Goal: Information Seeking & Learning: Learn about a topic

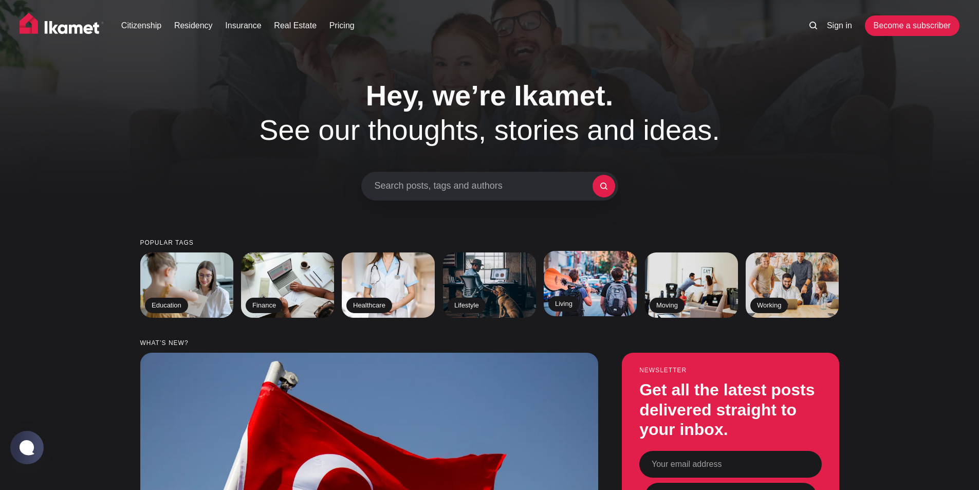
click at [600, 283] on img at bounding box center [590, 283] width 95 height 66
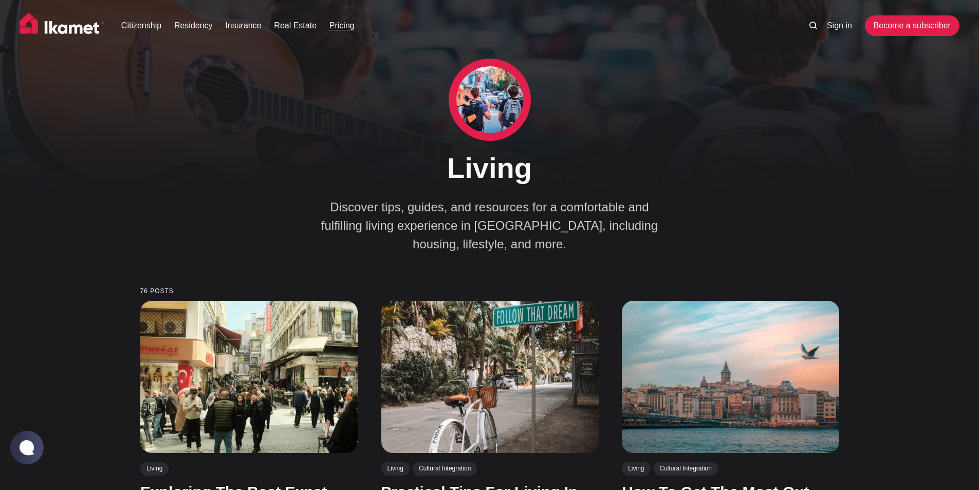
click at [342, 24] on link "Pricing" at bounding box center [342, 26] width 25 height 12
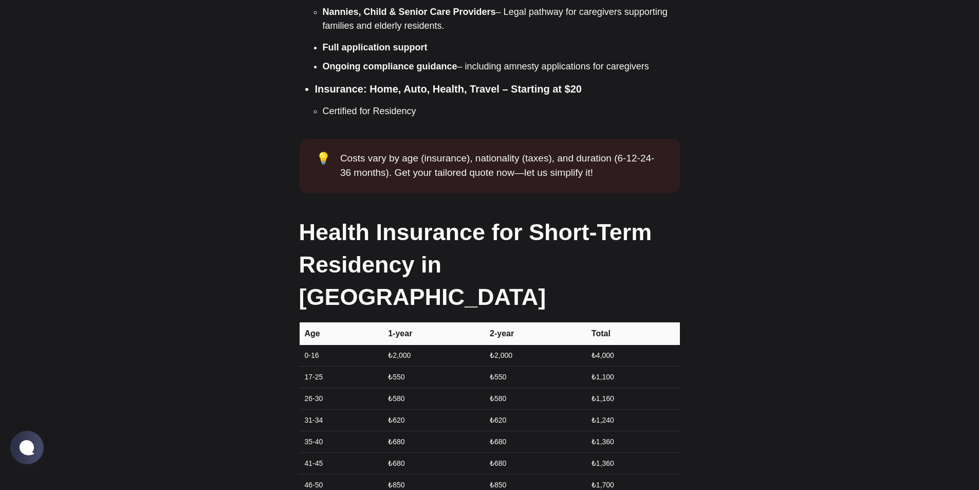
scroll to position [1337, 0]
